Goal: Navigation & Orientation: Find specific page/section

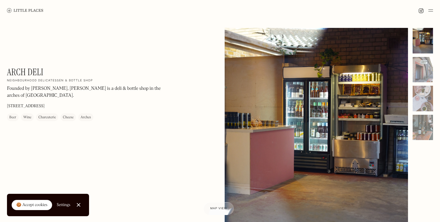
click at [431, 10] on img at bounding box center [431, 10] width 5 height 7
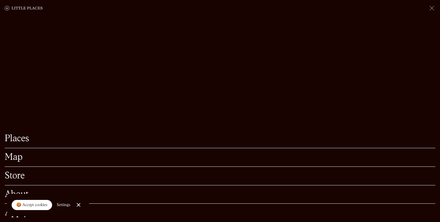
click at [13, 158] on link "Map" at bounding box center [220, 157] width 431 height 9
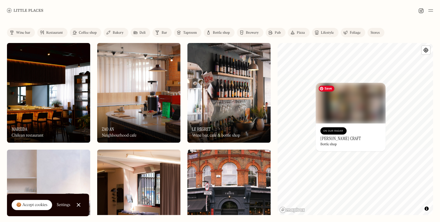
click at [342, 117] on img at bounding box center [351, 103] width 70 height 41
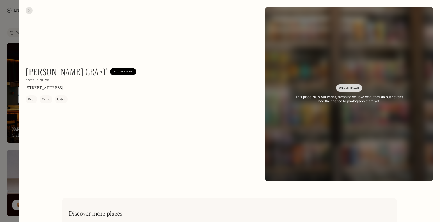
click at [28, 10] on div at bounding box center [29, 10] width 7 height 7
